Goal: Transaction & Acquisition: Book appointment/travel/reservation

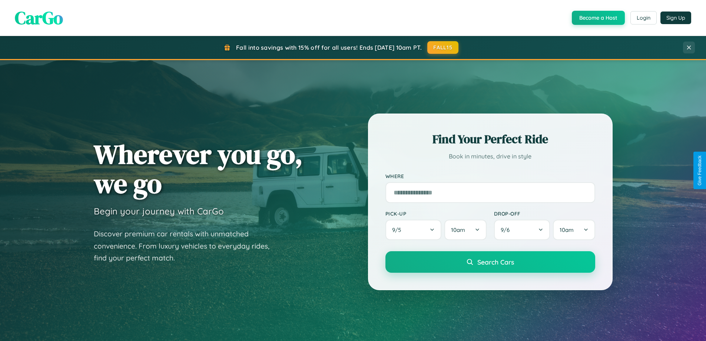
scroll to position [1426, 0]
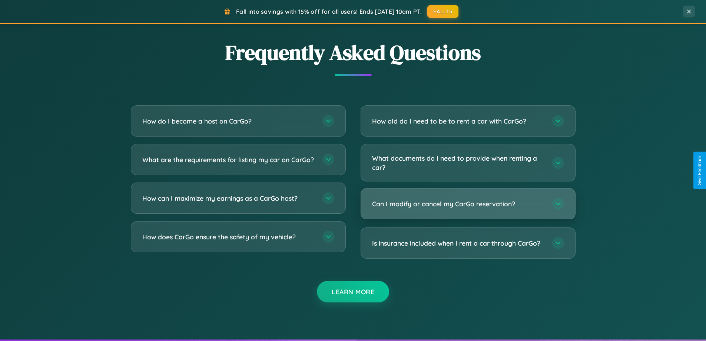
click at [468, 204] on h3 "Can I modify or cancel my CarGo reservation?" at bounding box center [458, 203] width 173 height 9
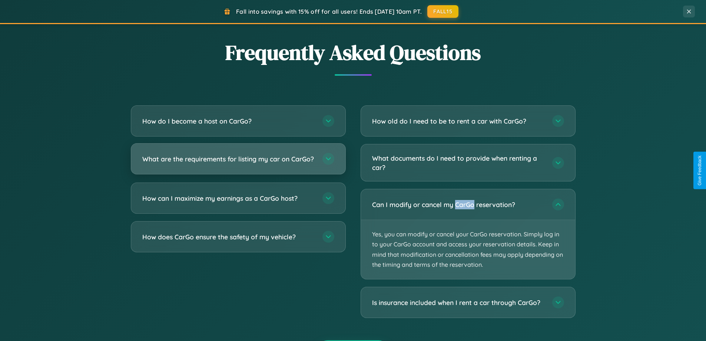
click at [238, 162] on h3 "What are the requirements for listing my car on CarGo?" at bounding box center [228, 158] width 173 height 9
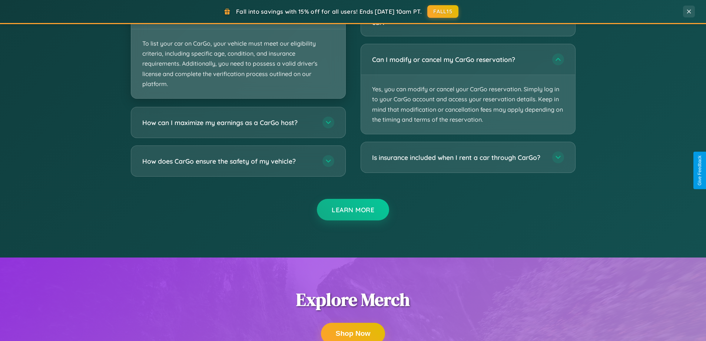
scroll to position [1279, 0]
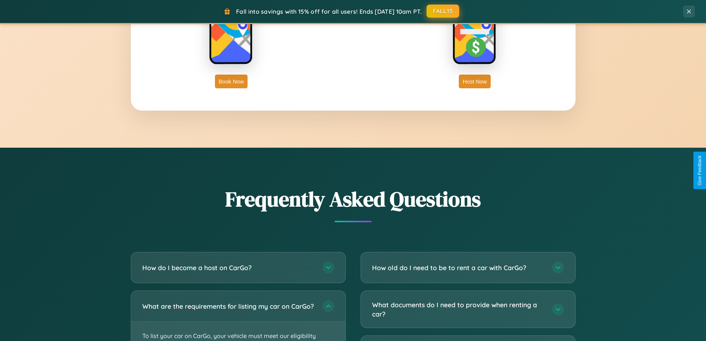
click at [443, 11] on button "FALL15" at bounding box center [442, 10] width 33 height 13
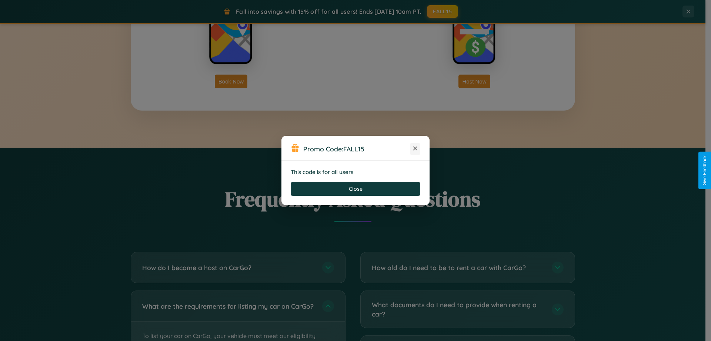
click at [415, 149] on icon at bounding box center [415, 148] width 7 height 7
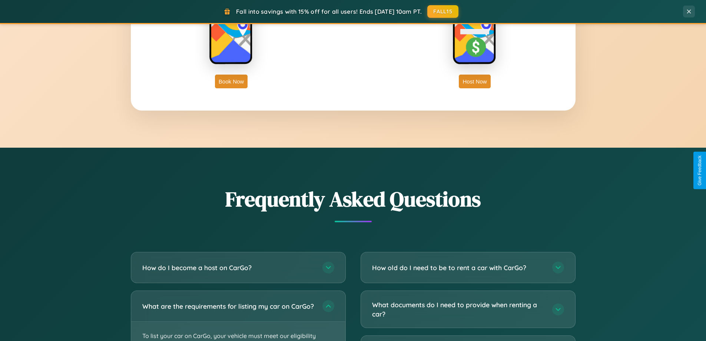
scroll to position [1191, 0]
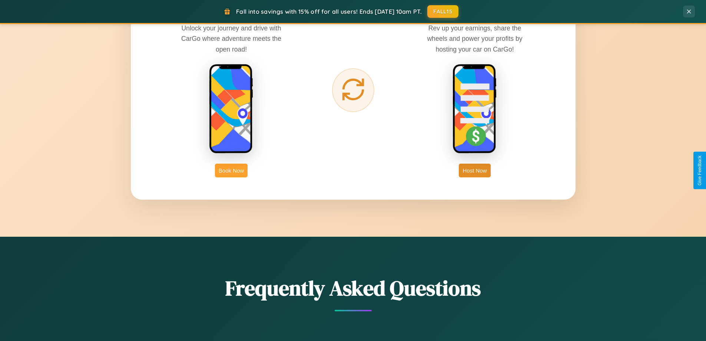
click at [231, 170] on button "Book Now" at bounding box center [231, 170] width 33 height 14
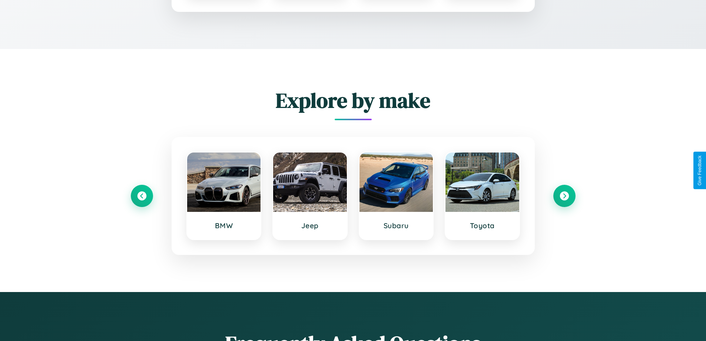
scroll to position [618, 0]
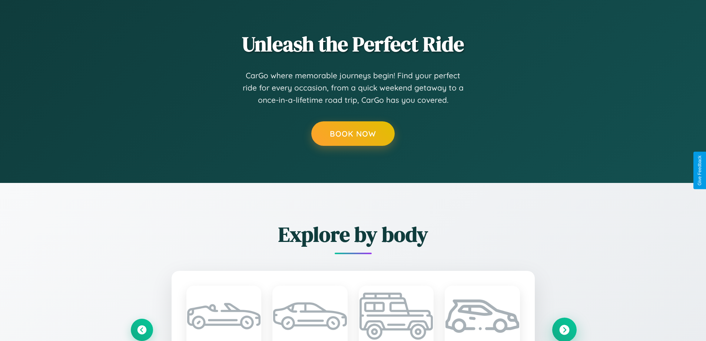
type input "*********"
click at [564, 329] on icon at bounding box center [564, 329] width 10 height 10
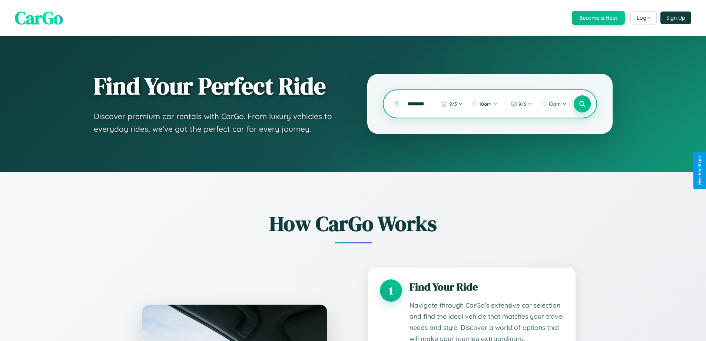
click at [582, 104] on icon at bounding box center [581, 103] width 7 height 7
